Goal: Task Accomplishment & Management: Manage account settings

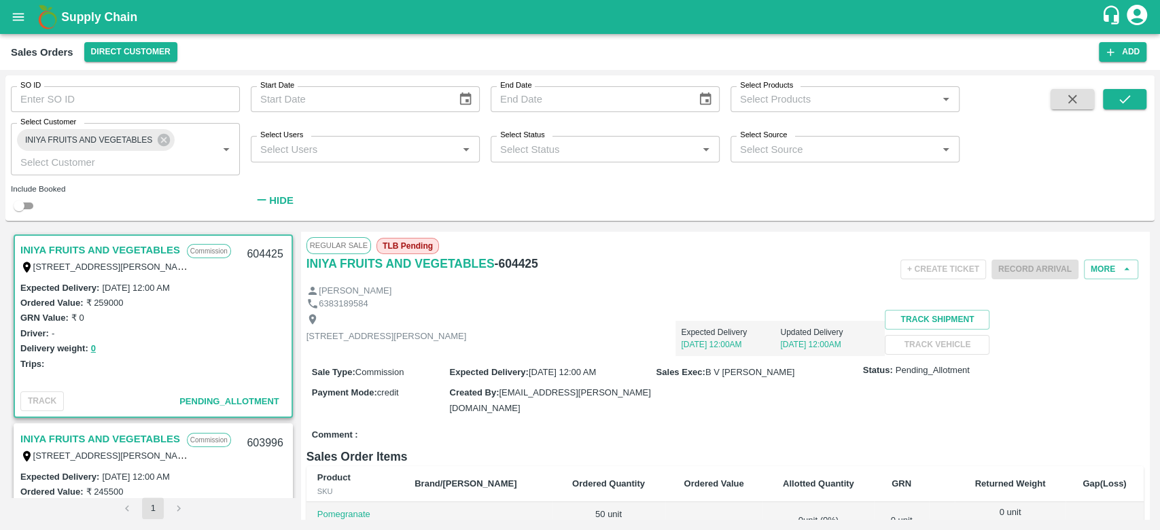
scroll to position [3, 0]
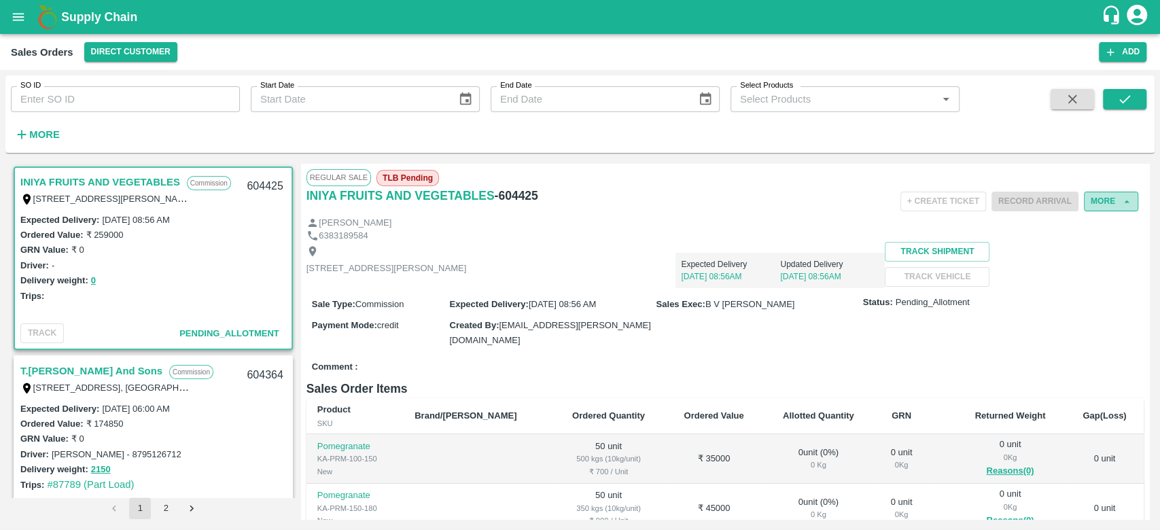
click at [1098, 195] on button "More" at bounding box center [1111, 202] width 54 height 20
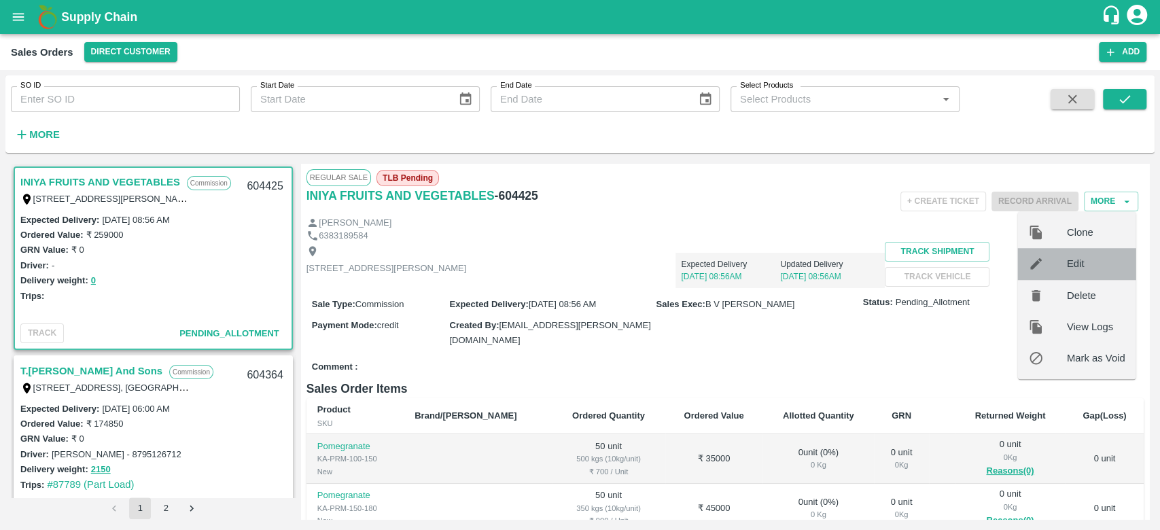
click at [1116, 265] on span "Edit" at bounding box center [1096, 263] width 58 height 15
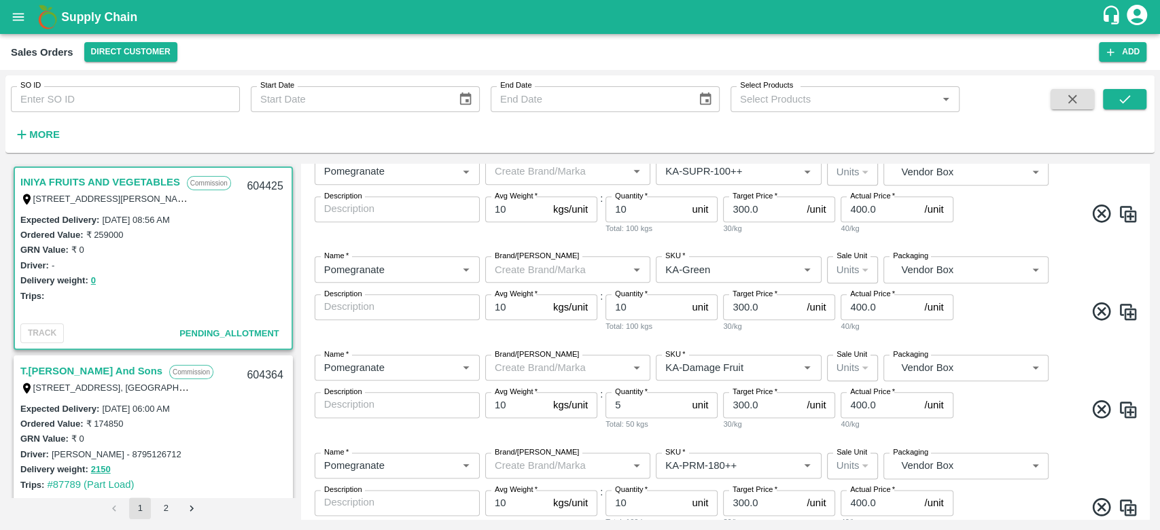
scroll to position [1223, 0]
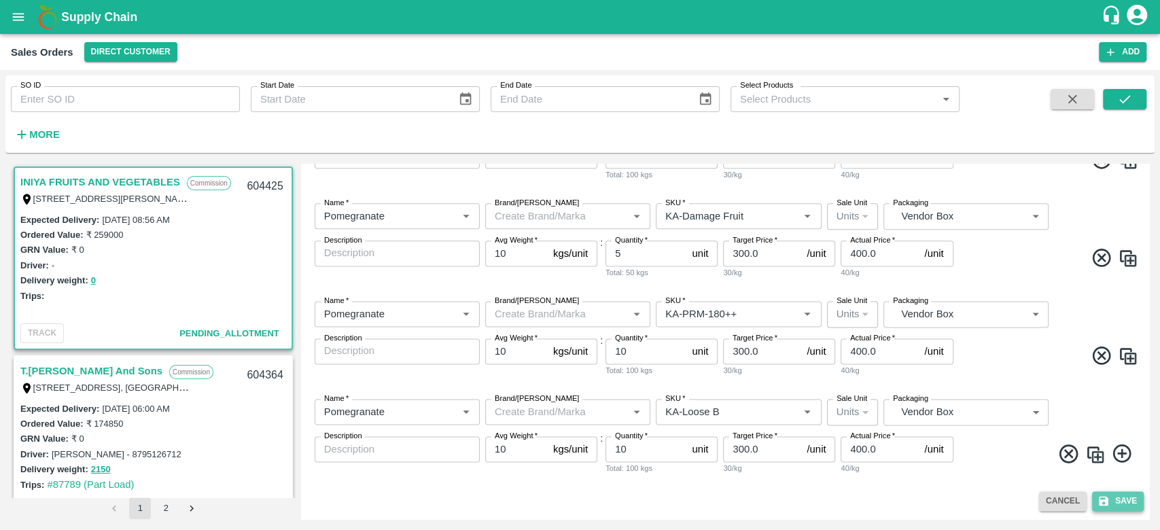
click at [1125, 497] on button "Save" at bounding box center [1118, 501] width 52 height 20
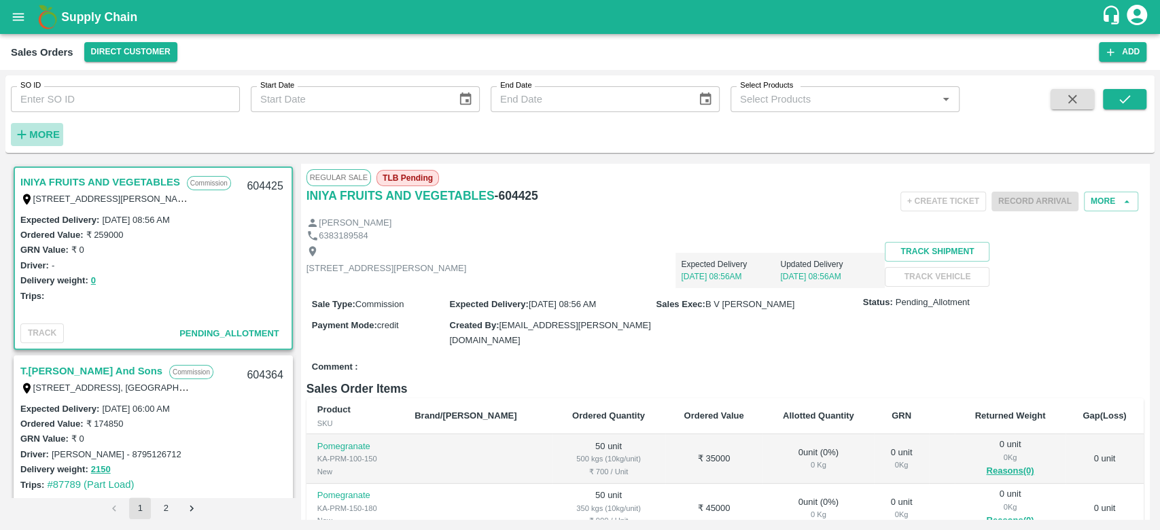
click at [32, 130] on strong "More" at bounding box center [44, 134] width 31 height 11
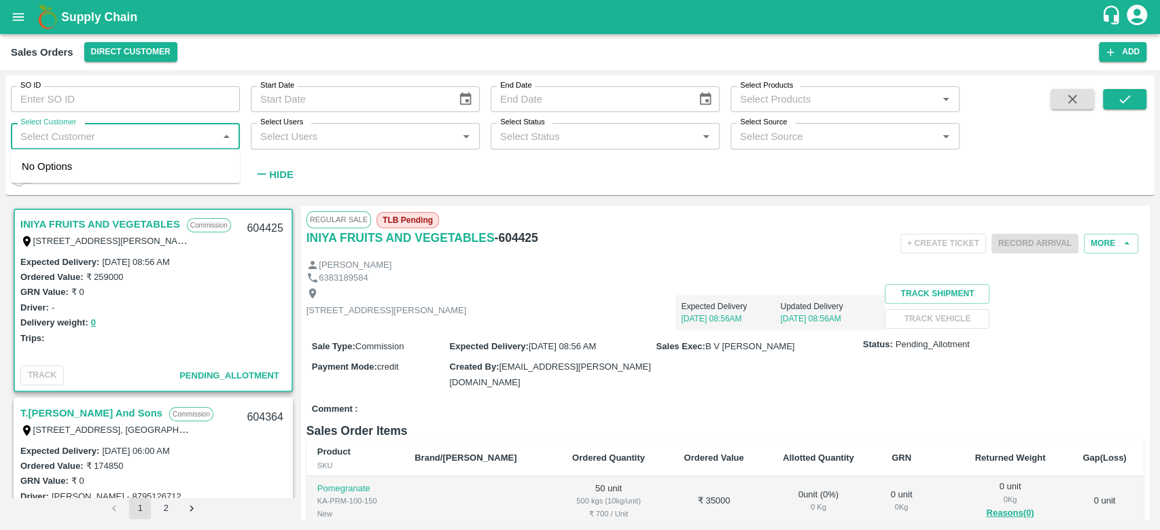
click at [37, 136] on input "Select Customer" at bounding box center [114, 136] width 198 height 18
type input "iniya"
click at [29, 173] on input "checkbox" at bounding box center [35, 172] width 27 height 27
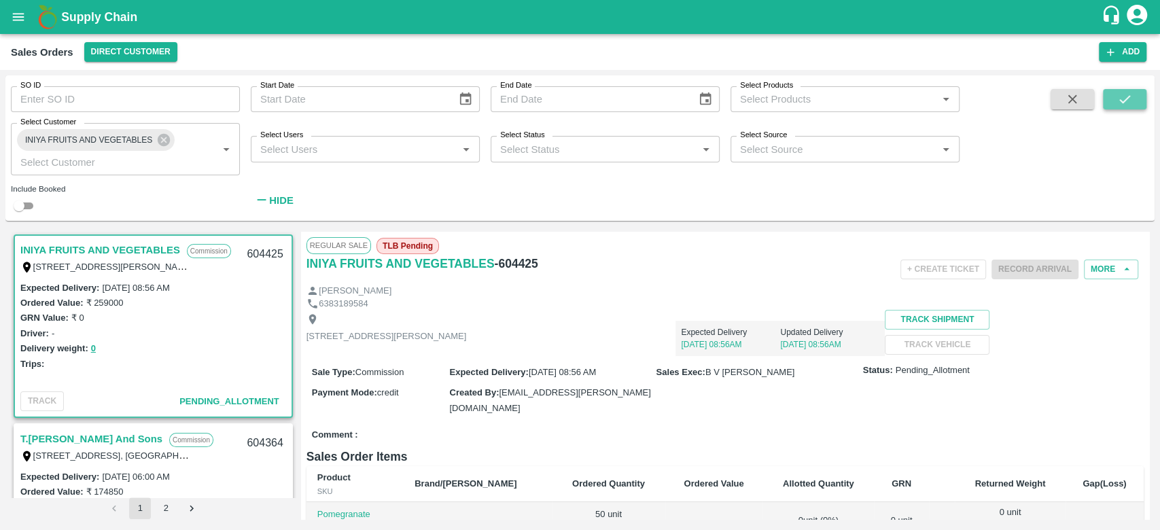
click at [1114, 100] on button "submit" at bounding box center [1124, 99] width 43 height 20
click at [95, 243] on link "INIYA FRUITS AND VEGETABLES" at bounding box center [100, 250] width 160 height 18
